Goal: Task Accomplishment & Management: Manage account settings

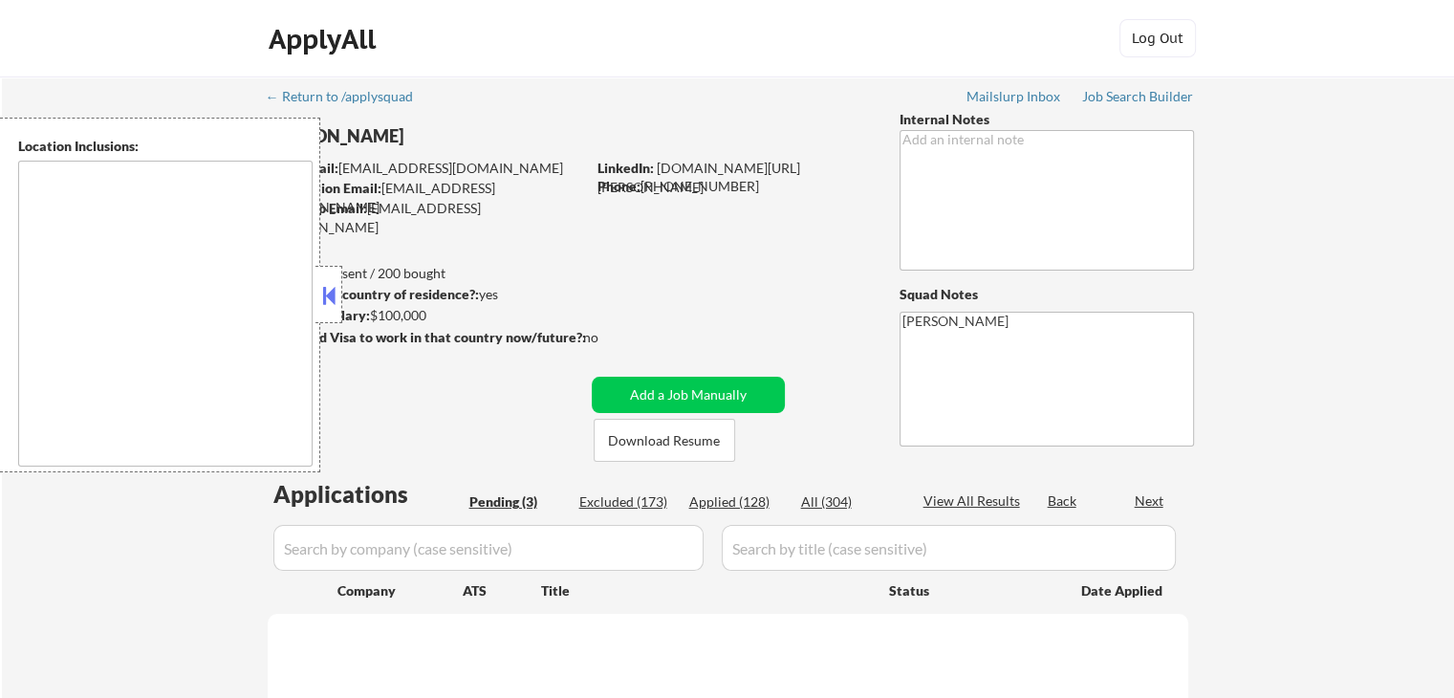
type textarea "remote"
select select ""pending""
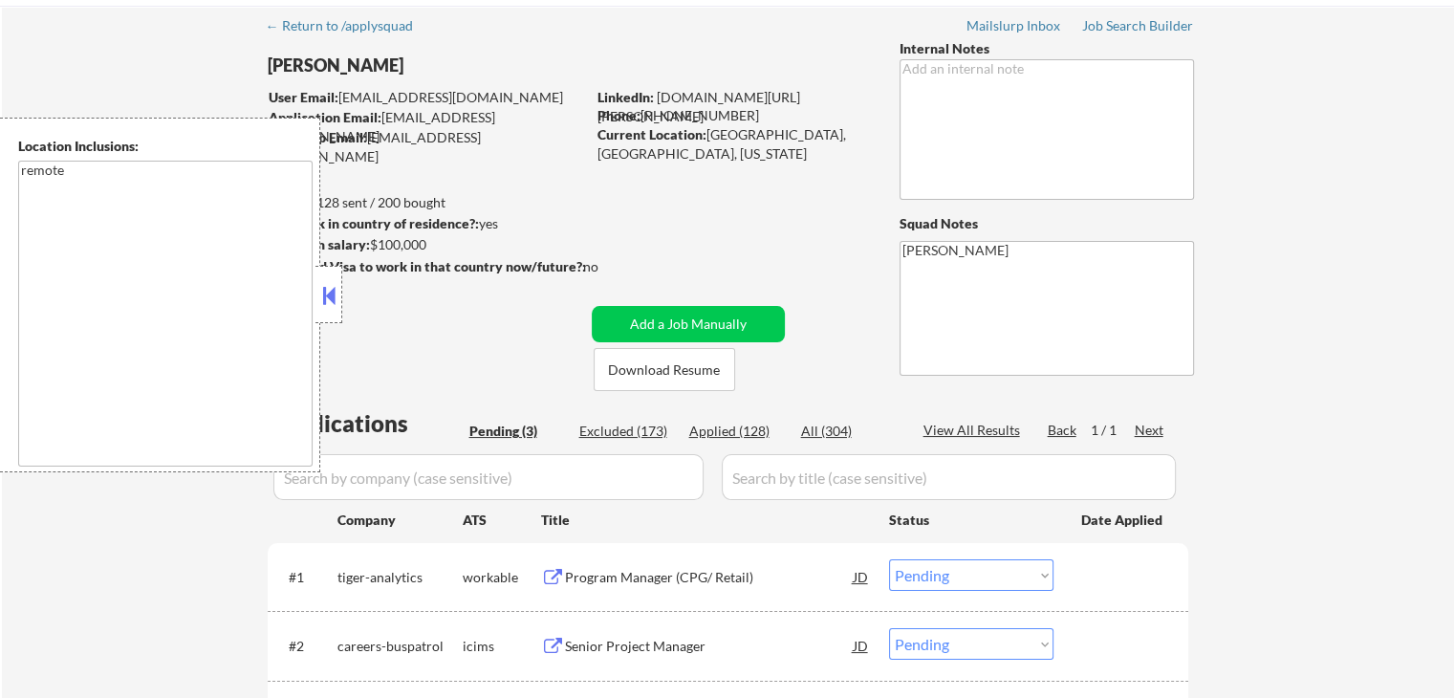
scroll to position [191, 0]
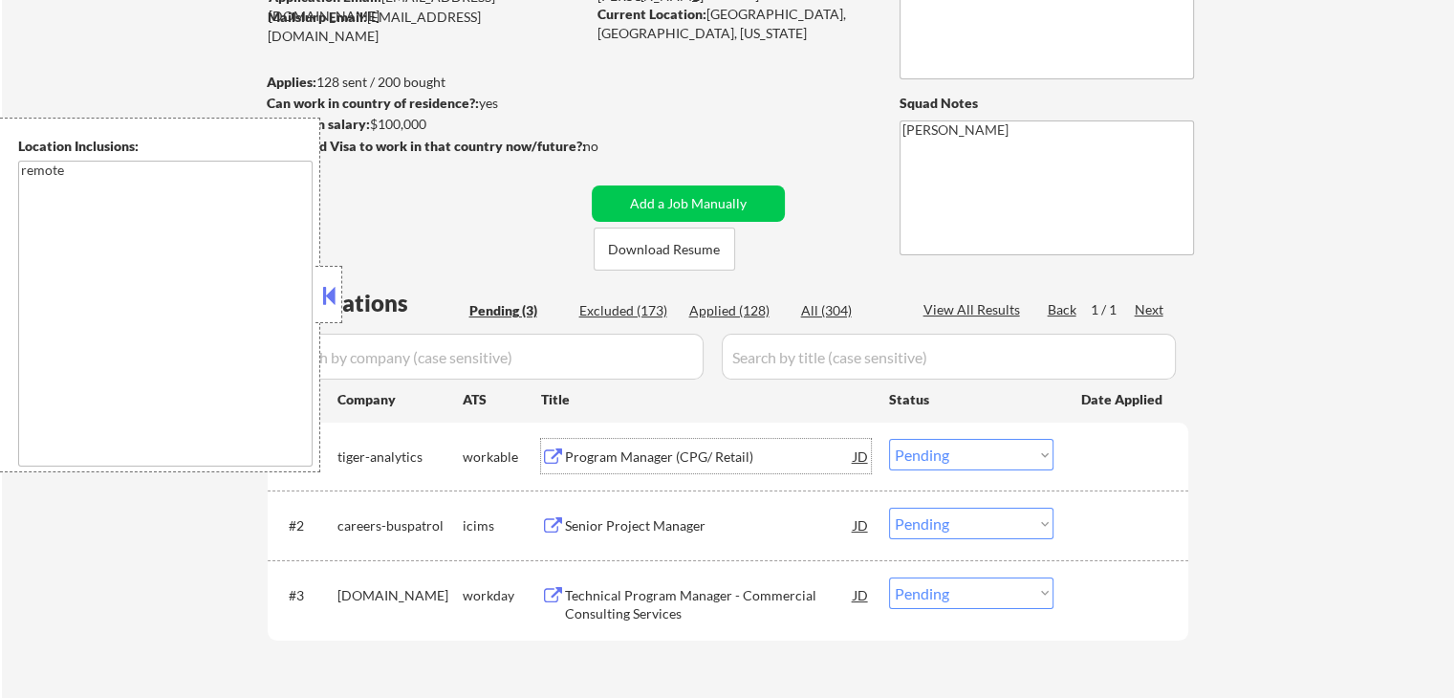
click at [620, 464] on div "Program Manager (CPG/ Retail)" at bounding box center [709, 457] width 289 height 19
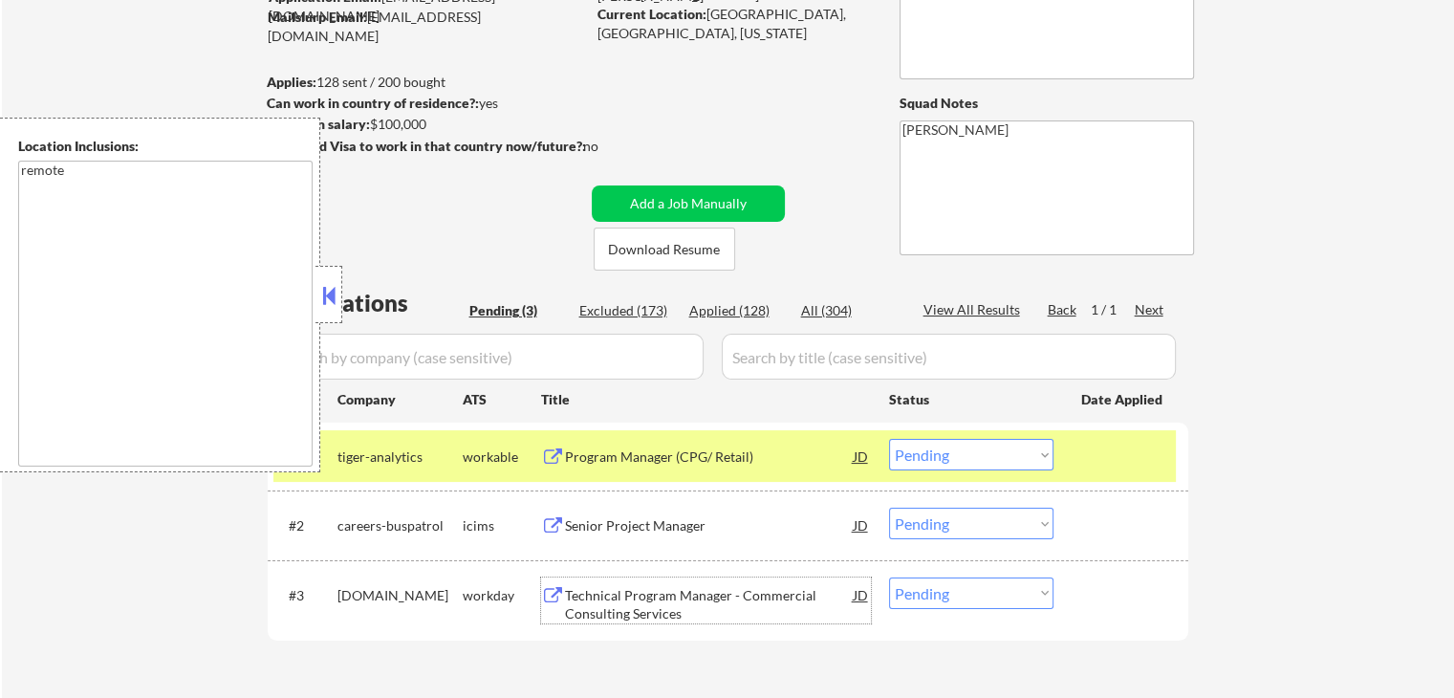
click at [590, 596] on div "Technical Program Manager - Commercial Consulting Services" at bounding box center [709, 604] width 289 height 37
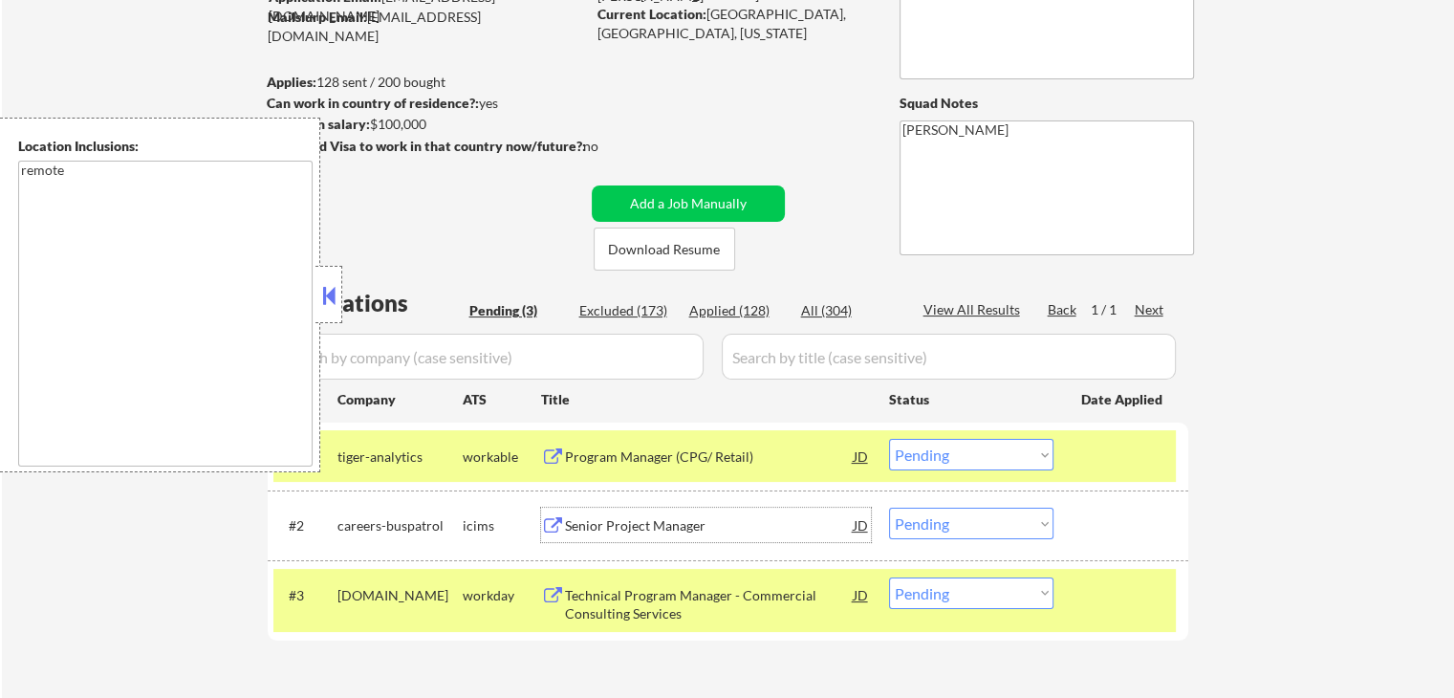
click at [601, 526] on div "Senior Project Manager" at bounding box center [709, 525] width 289 height 19
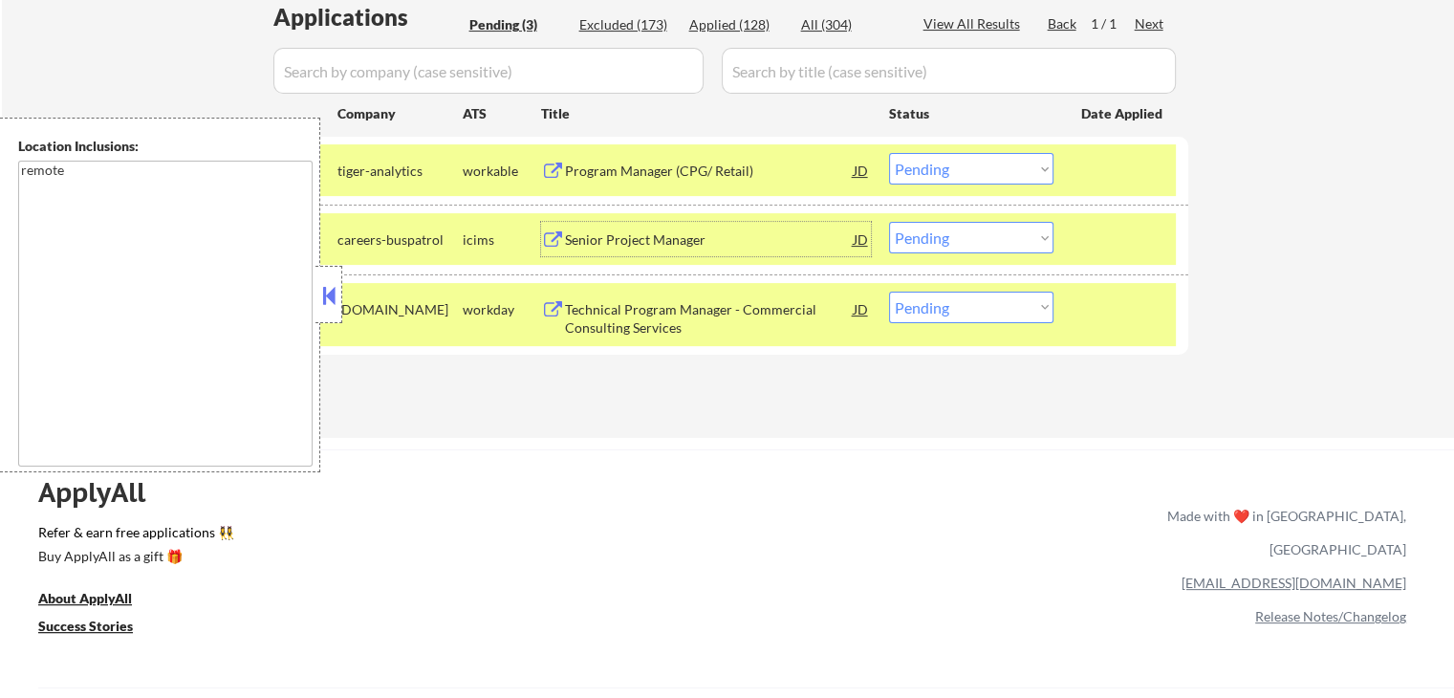
scroll to position [478, 0]
click at [959, 159] on select "Choose an option... Pending Applied Excluded (Questions) Excluded (Expired) Exc…" at bounding box center [971, 168] width 164 height 32
click at [889, 152] on select "Choose an option... Pending Applied Excluded (Questions) Excluded (Expired) Exc…" at bounding box center [971, 168] width 164 height 32
select select ""pending""
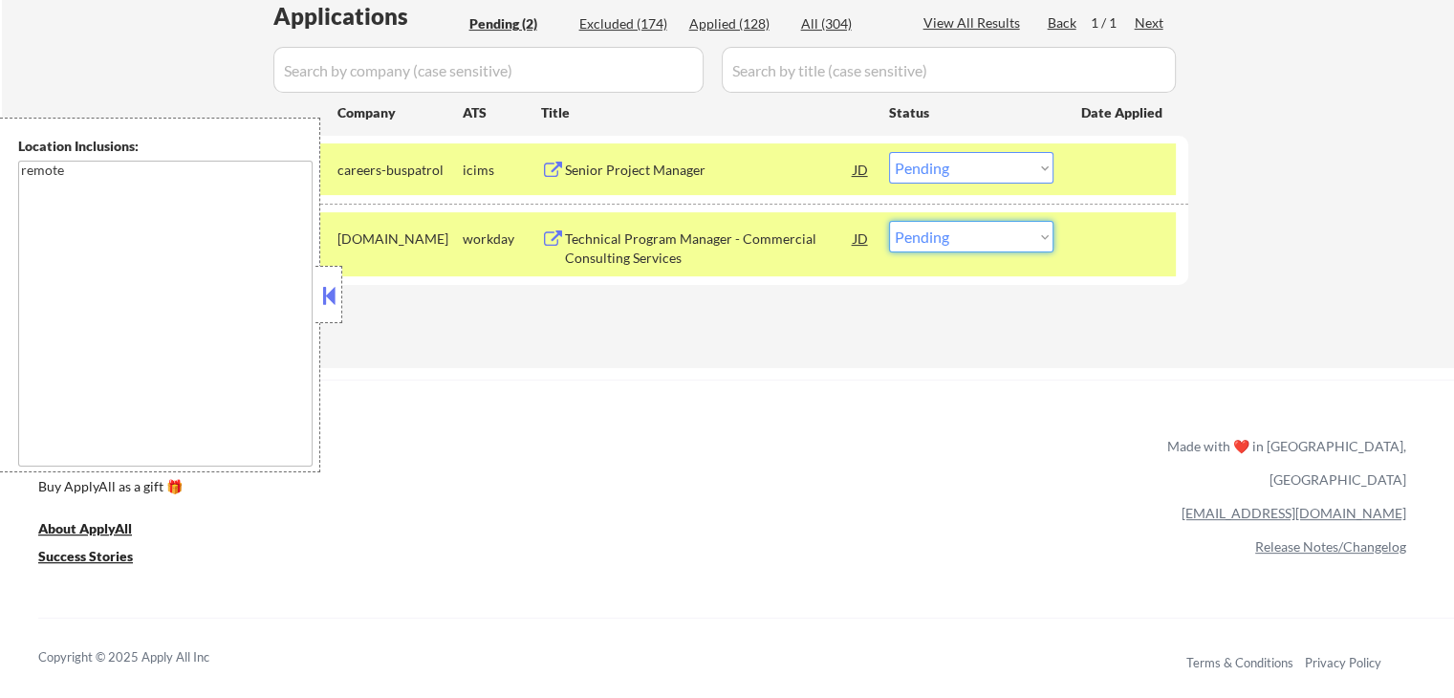
click at [950, 242] on select "Choose an option... Pending Applied Excluded (Questions) Excluded (Expired) Exc…" at bounding box center [971, 237] width 164 height 32
select select ""applied""
click at [889, 221] on select "Choose an option... Pending Applied Excluded (Questions) Excluded (Expired) Exc…" at bounding box center [971, 237] width 164 height 32
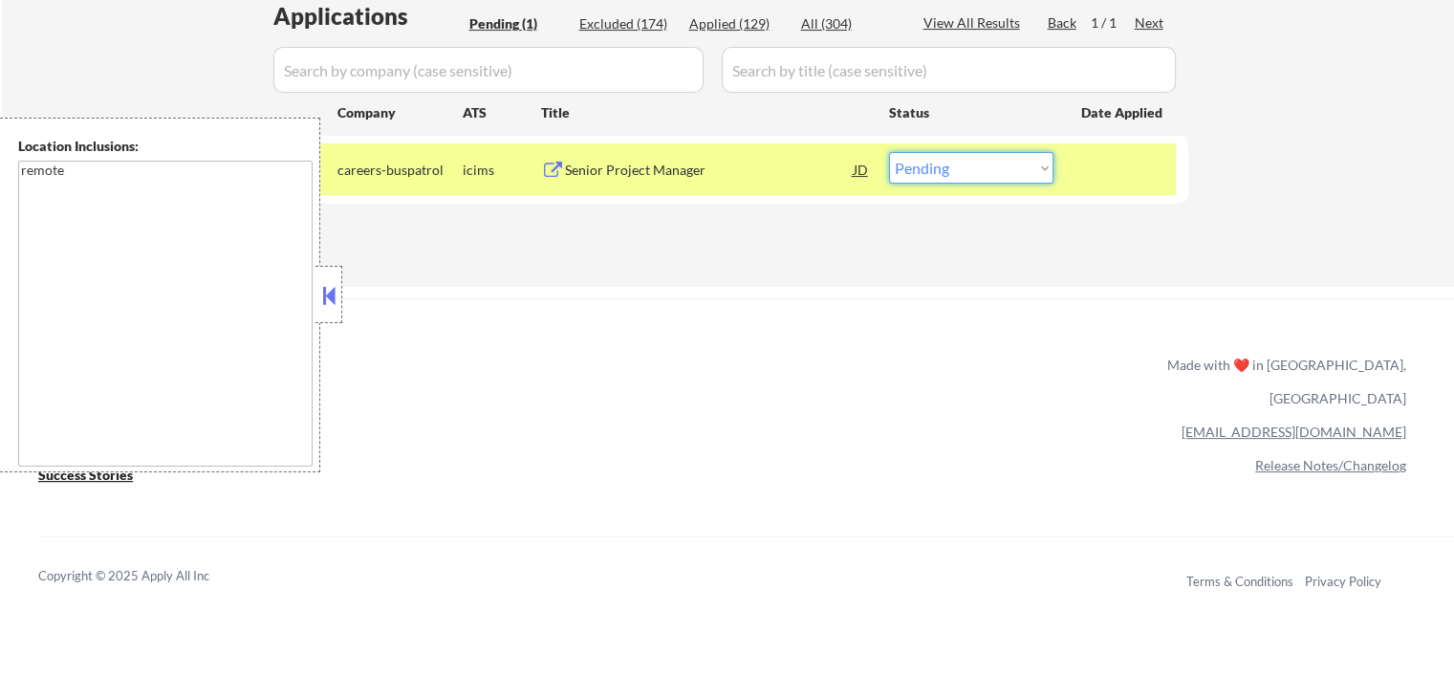
click at [991, 171] on select "Choose an option... Pending Applied Excluded (Questions) Excluded (Expired) Exc…" at bounding box center [971, 168] width 164 height 32
select select ""applied""
click at [889, 152] on select "Choose an option... Pending Applied Excluded (Questions) Excluded (Expired) Exc…" at bounding box center [971, 168] width 164 height 32
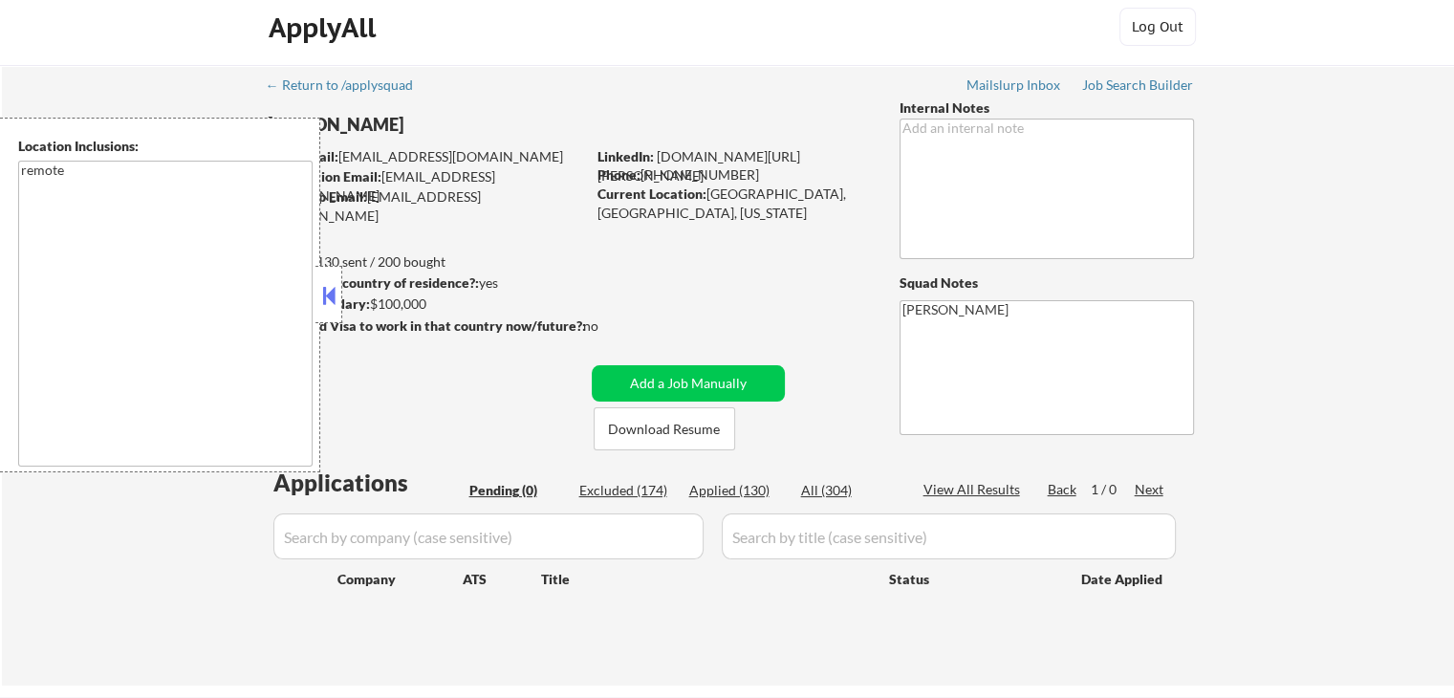
scroll to position [0, 0]
